Goal: Information Seeking & Learning: Understand process/instructions

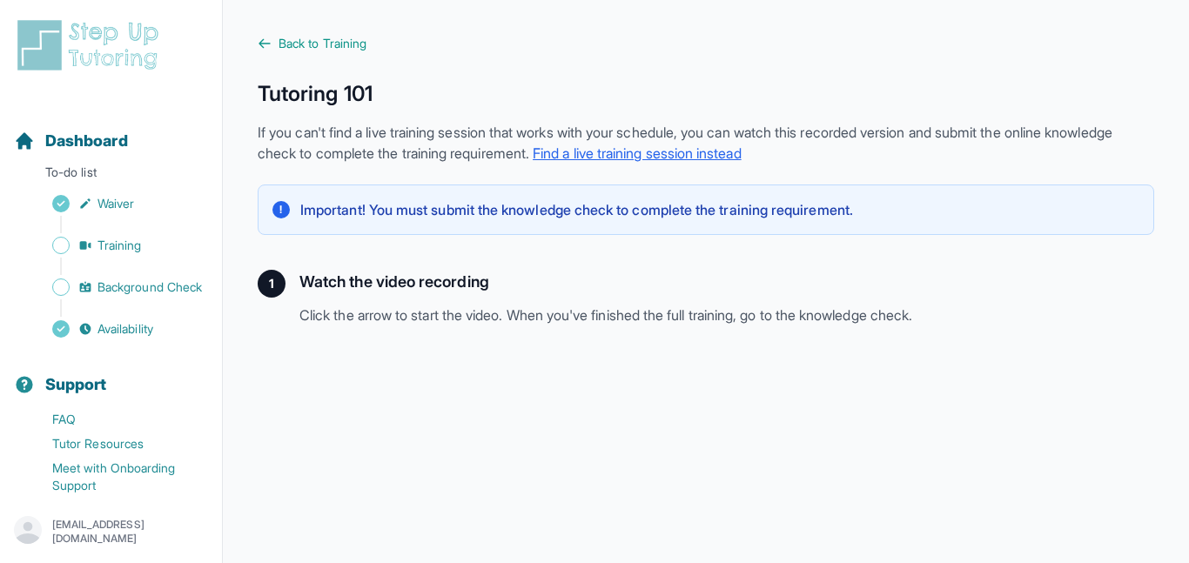
scroll to position [472, 0]
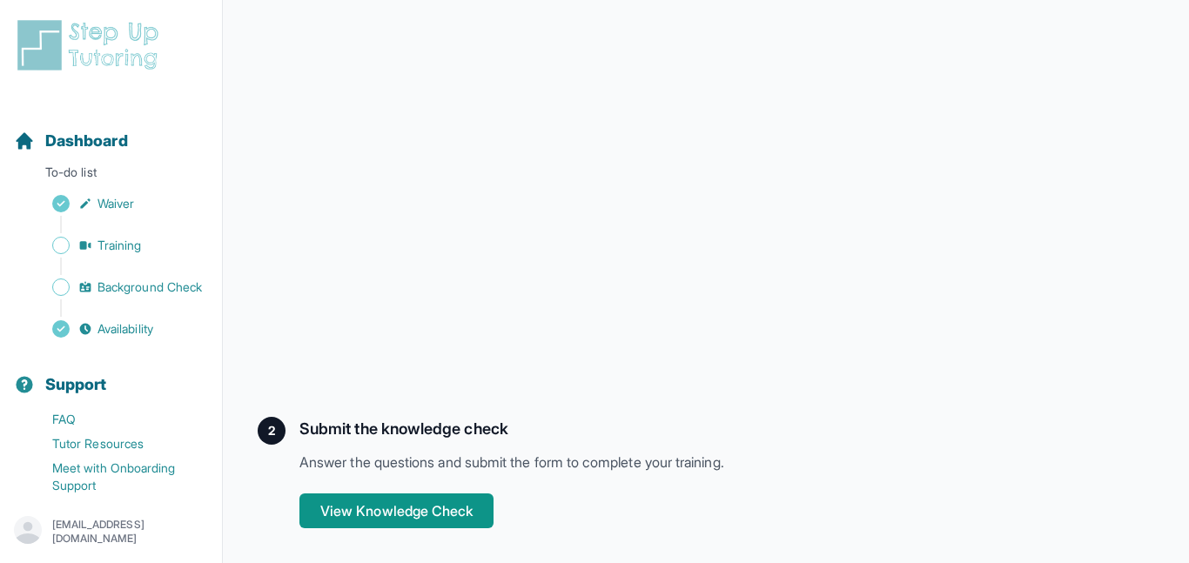
click at [509, 394] on div "Back to Training Tutoring 101 If you can't find a live training session that wo…" at bounding box center [706, 45] width 896 height 966
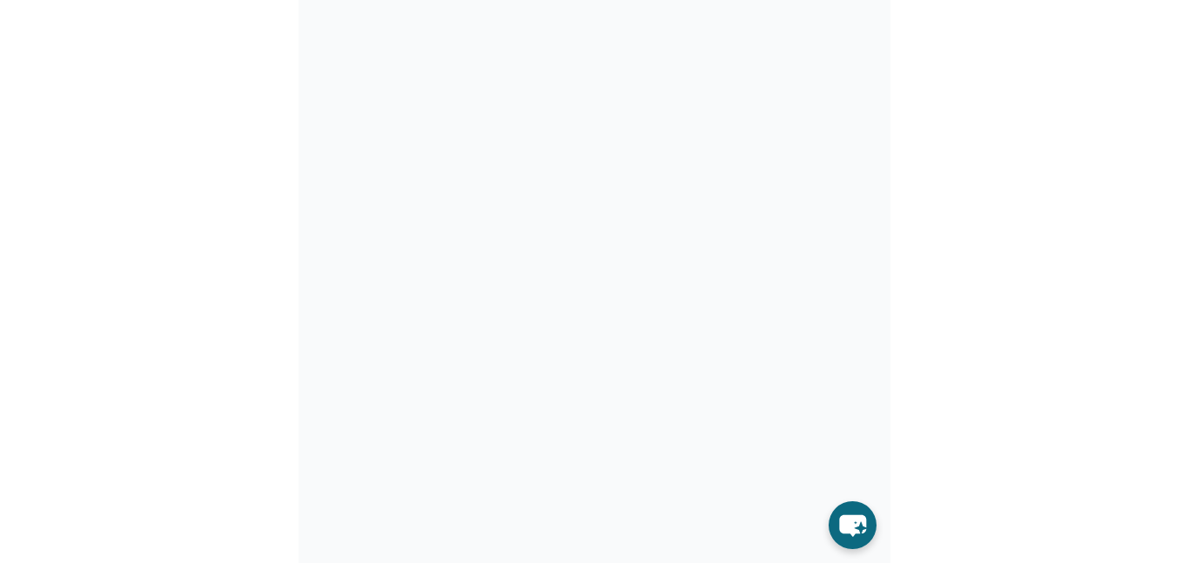
scroll to position [328, 0]
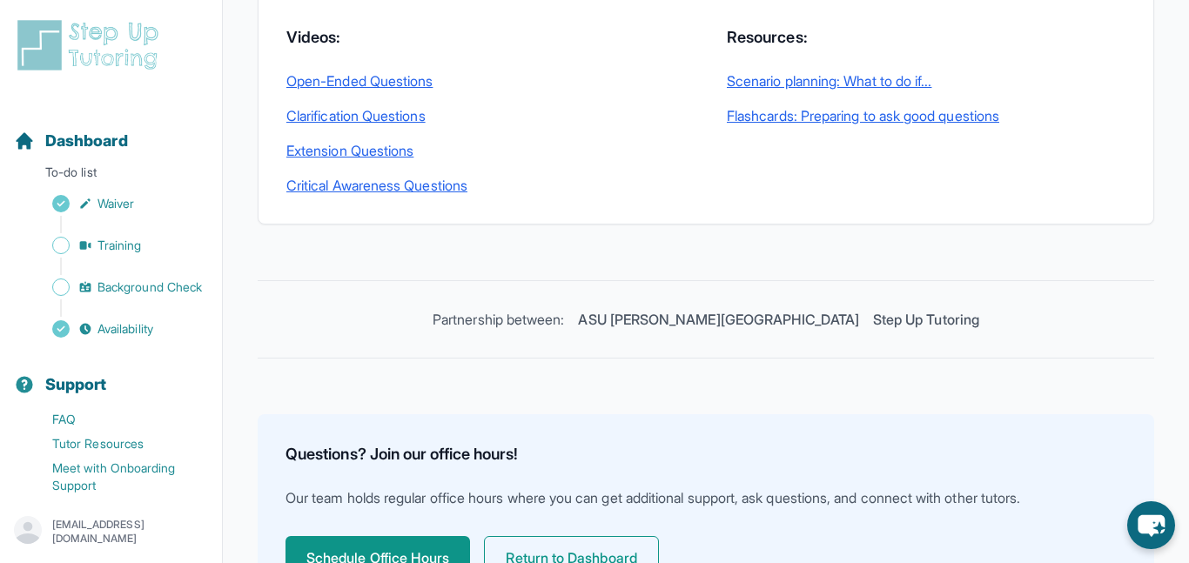
scroll to position [641, 0]
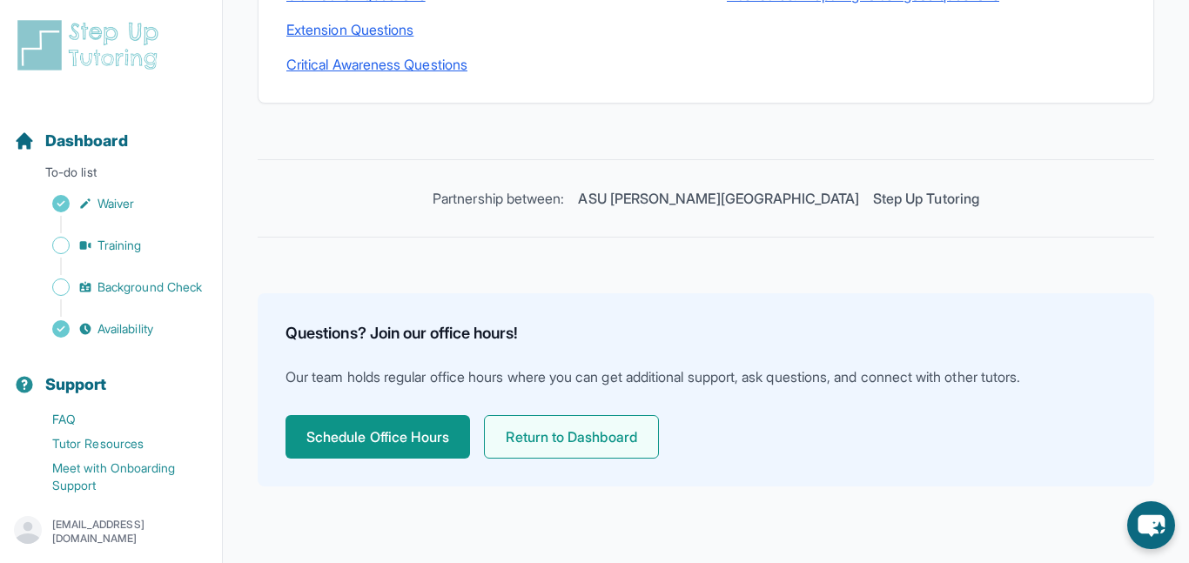
click at [539, 427] on button "Return to Dashboard" at bounding box center [571, 437] width 174 height 44
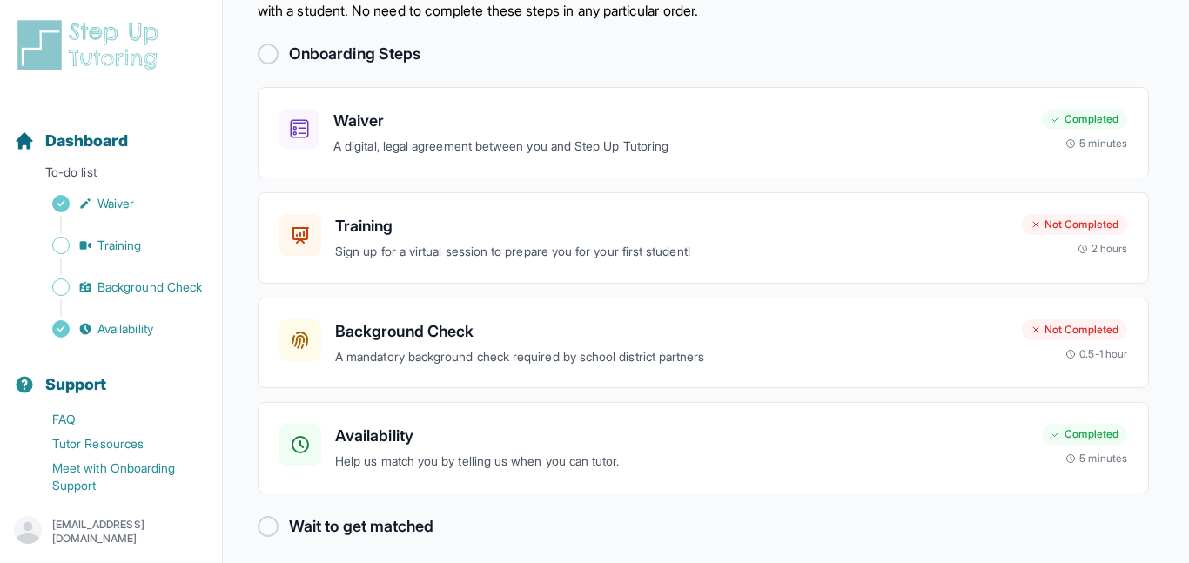
scroll to position [94, 0]
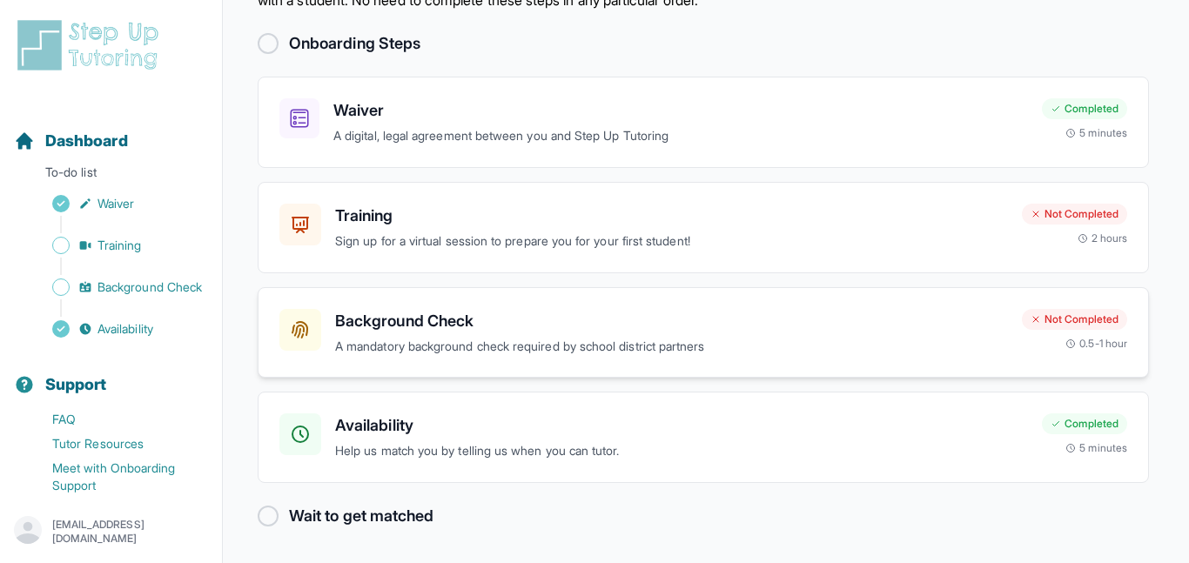
click at [499, 348] on p "A mandatory background check required by school district partners" at bounding box center [671, 347] width 673 height 20
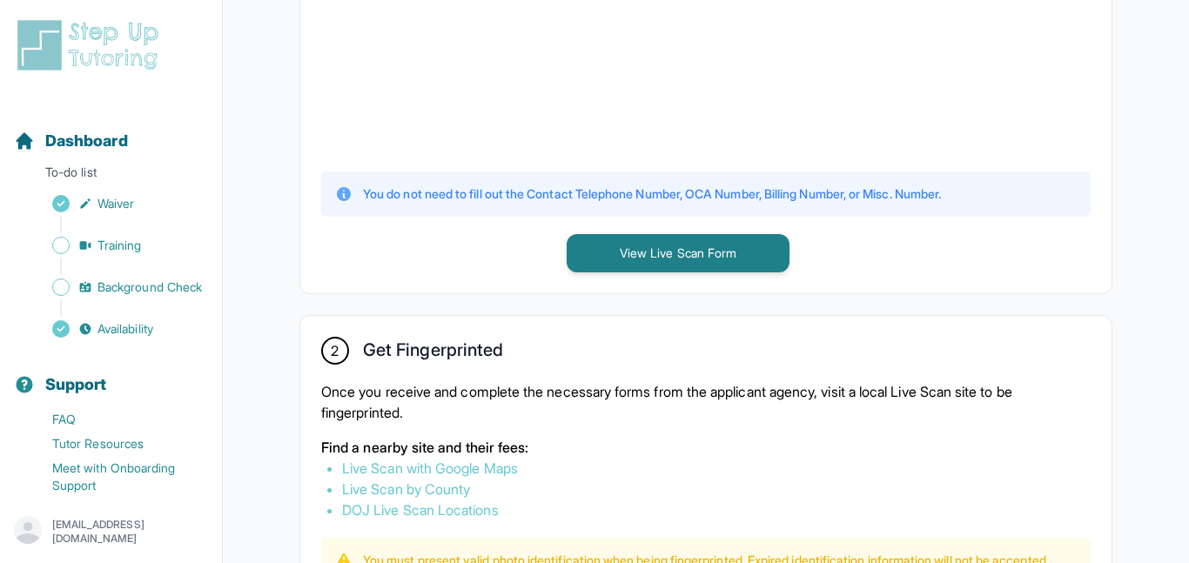
scroll to position [673, 0]
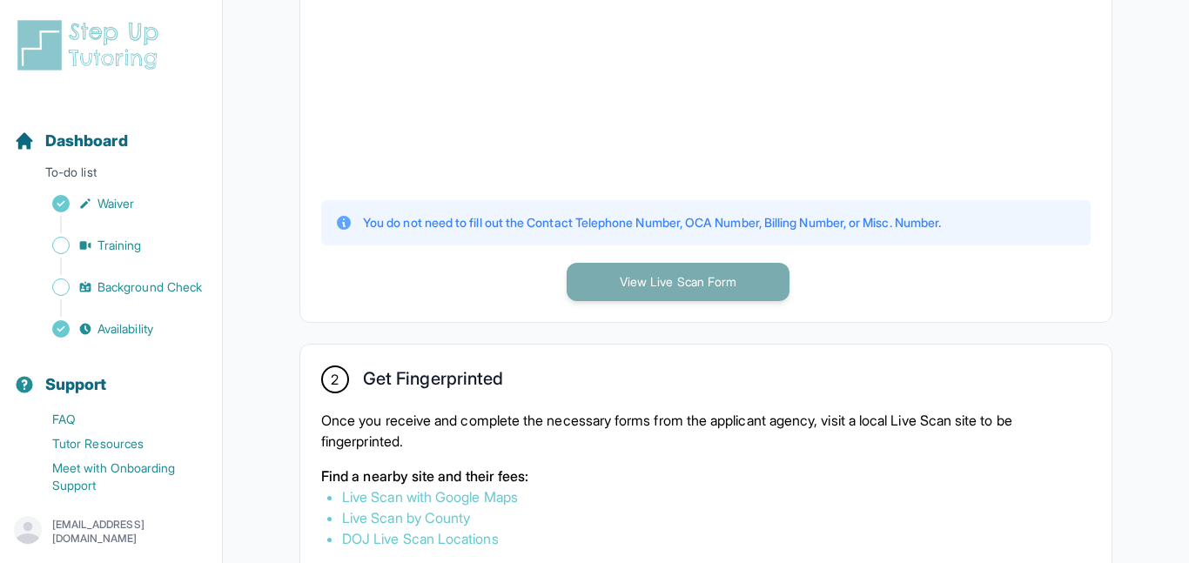
click at [591, 292] on button "View Live Scan Form" at bounding box center [677, 282] width 223 height 38
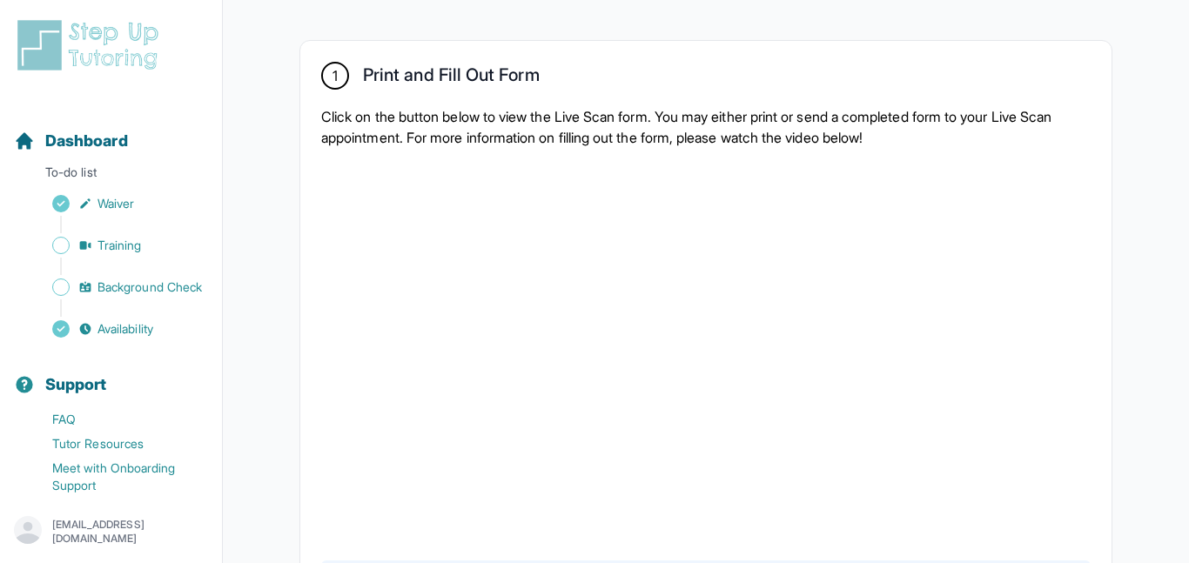
scroll to position [318, 0]
